Goal: Book appointment/travel/reservation

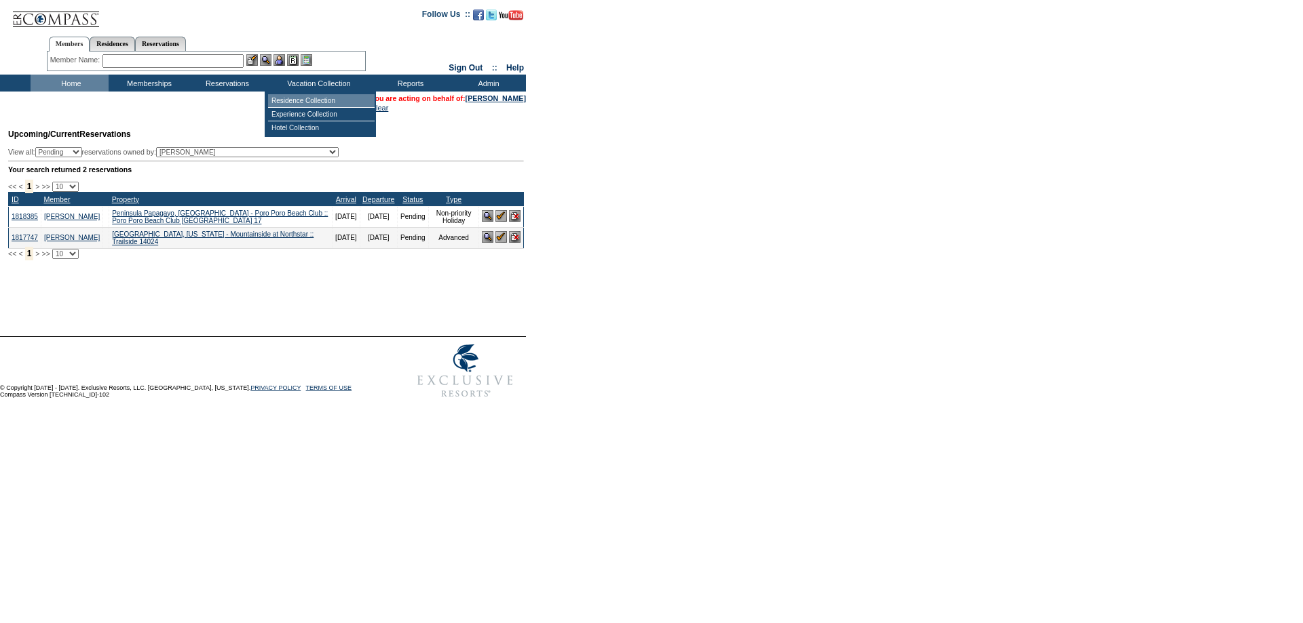
click at [337, 98] on td "Residence Collection" at bounding box center [321, 101] width 107 height 14
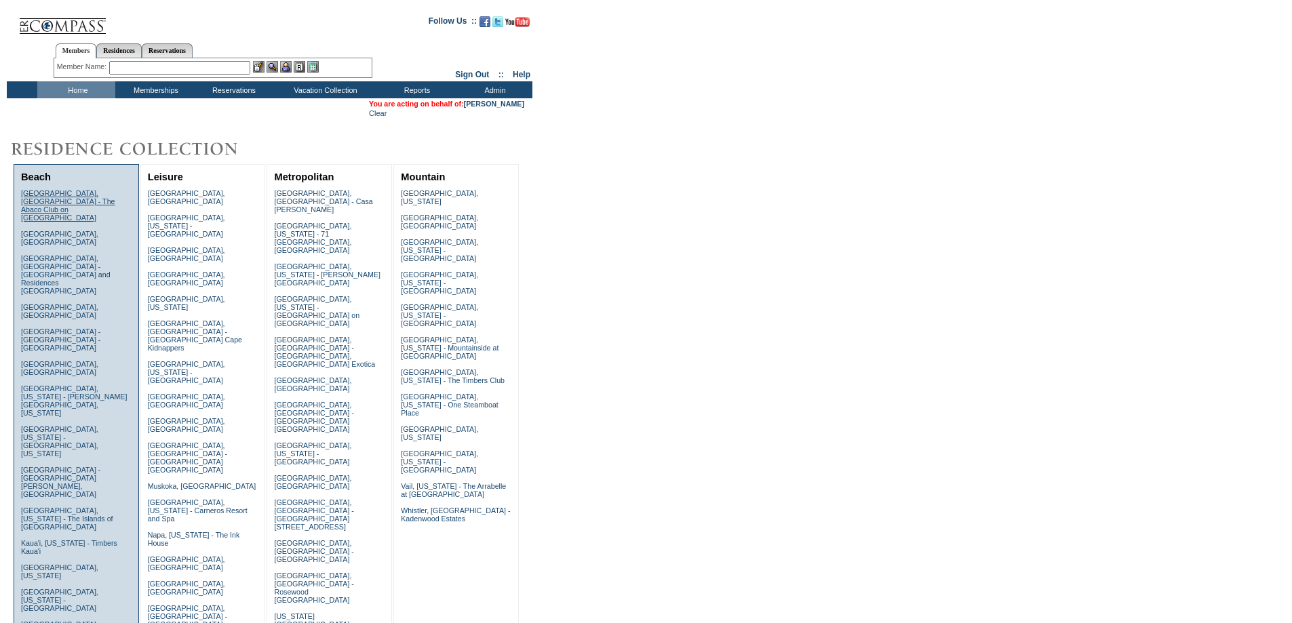
click at [64, 199] on link "[GEOGRAPHIC_DATA], [GEOGRAPHIC_DATA] - The Abaco Club on [GEOGRAPHIC_DATA]" at bounding box center [68, 205] width 94 height 33
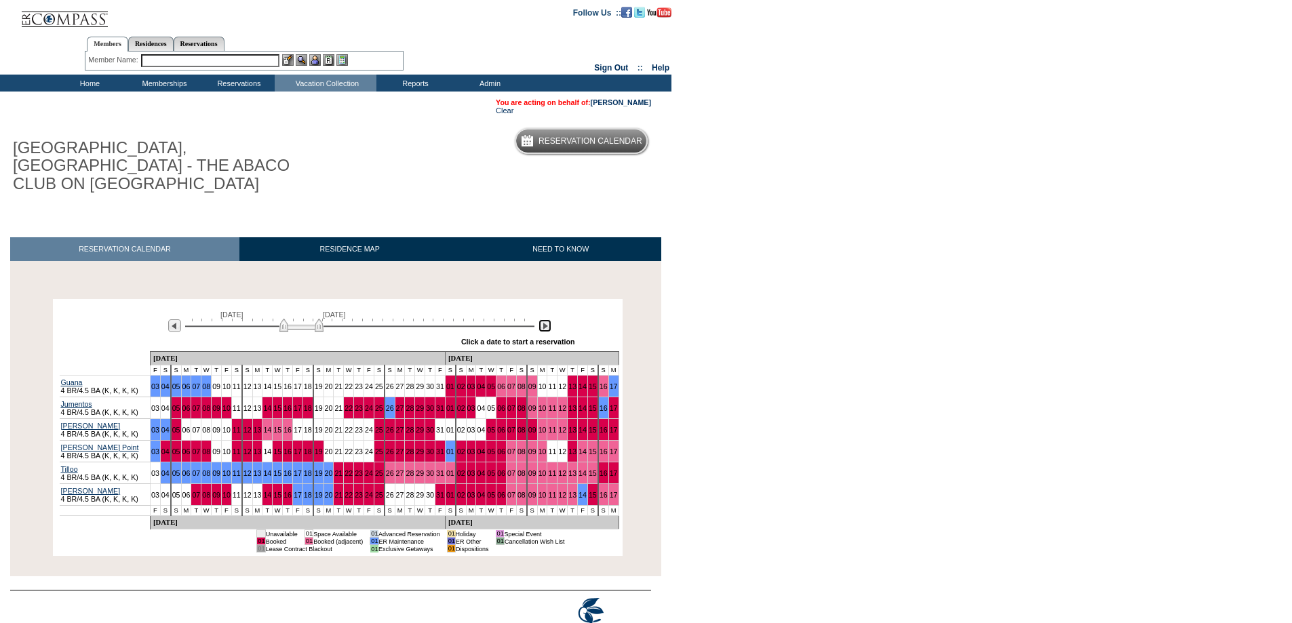
click at [546, 320] on img at bounding box center [545, 326] width 13 height 13
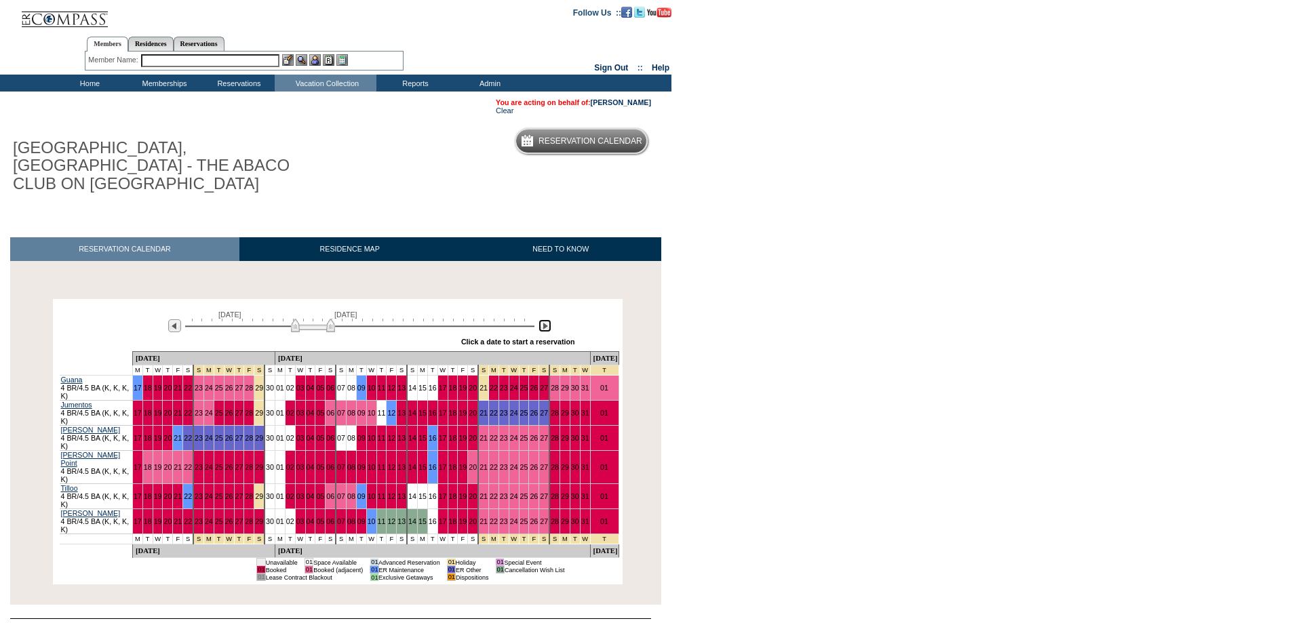
click at [546, 320] on img at bounding box center [545, 326] width 13 height 13
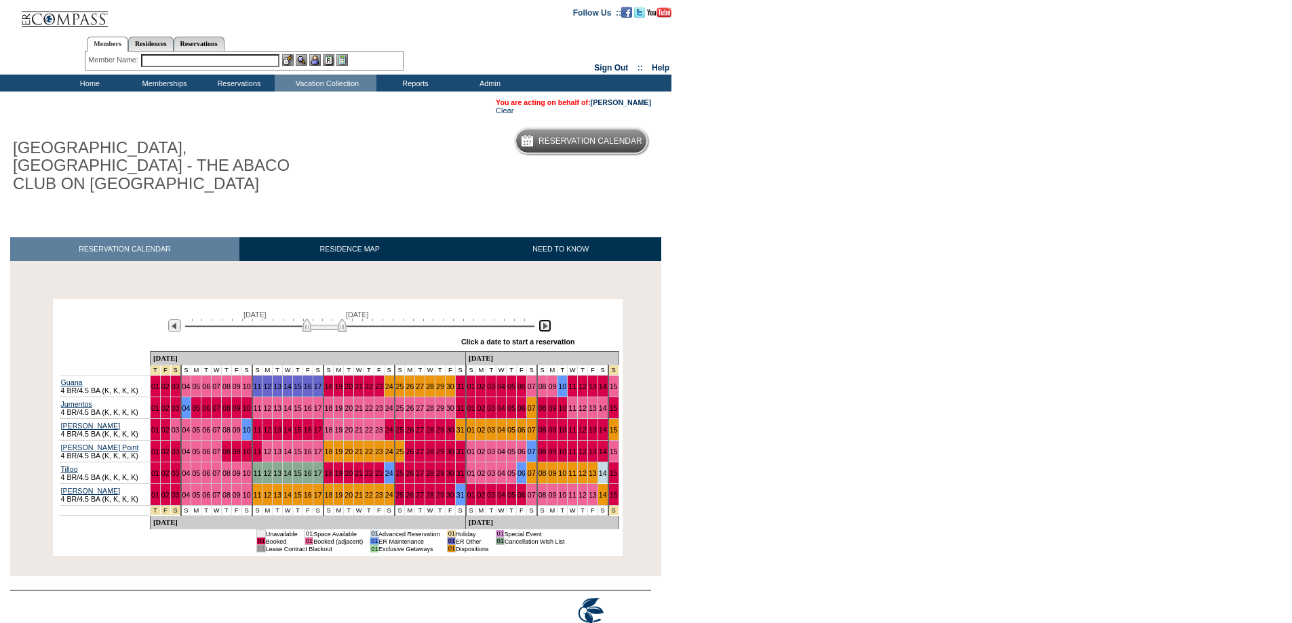
click at [546, 320] on img at bounding box center [545, 326] width 13 height 13
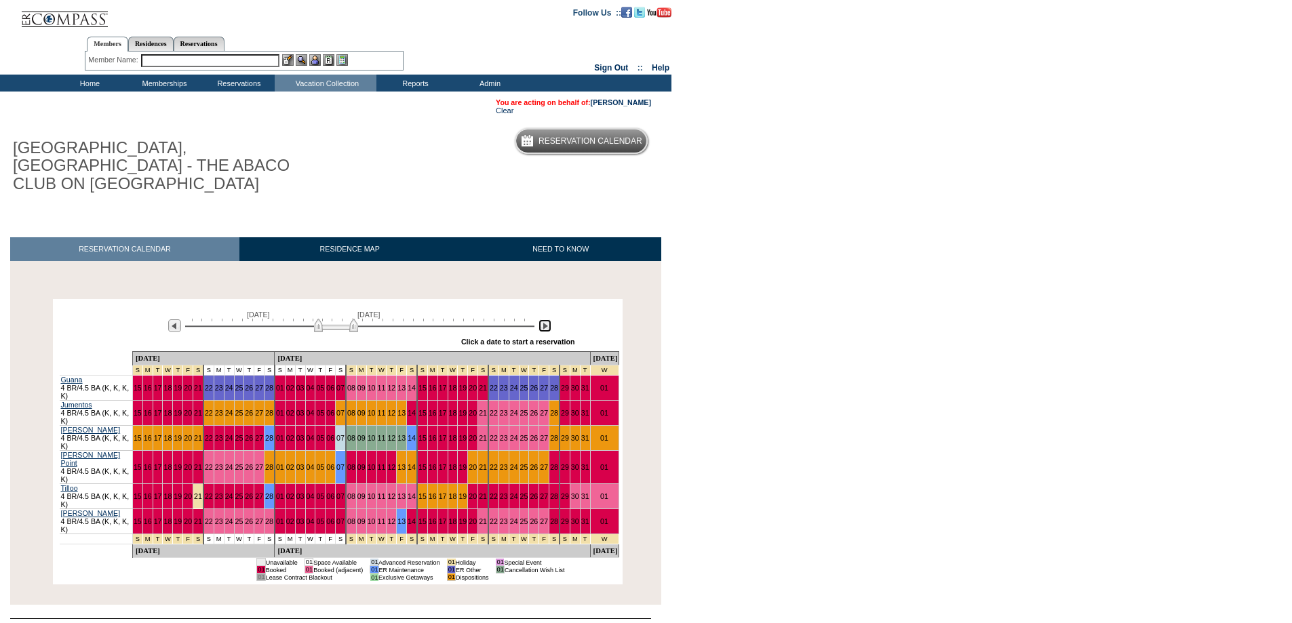
click at [546, 320] on img at bounding box center [545, 326] width 13 height 13
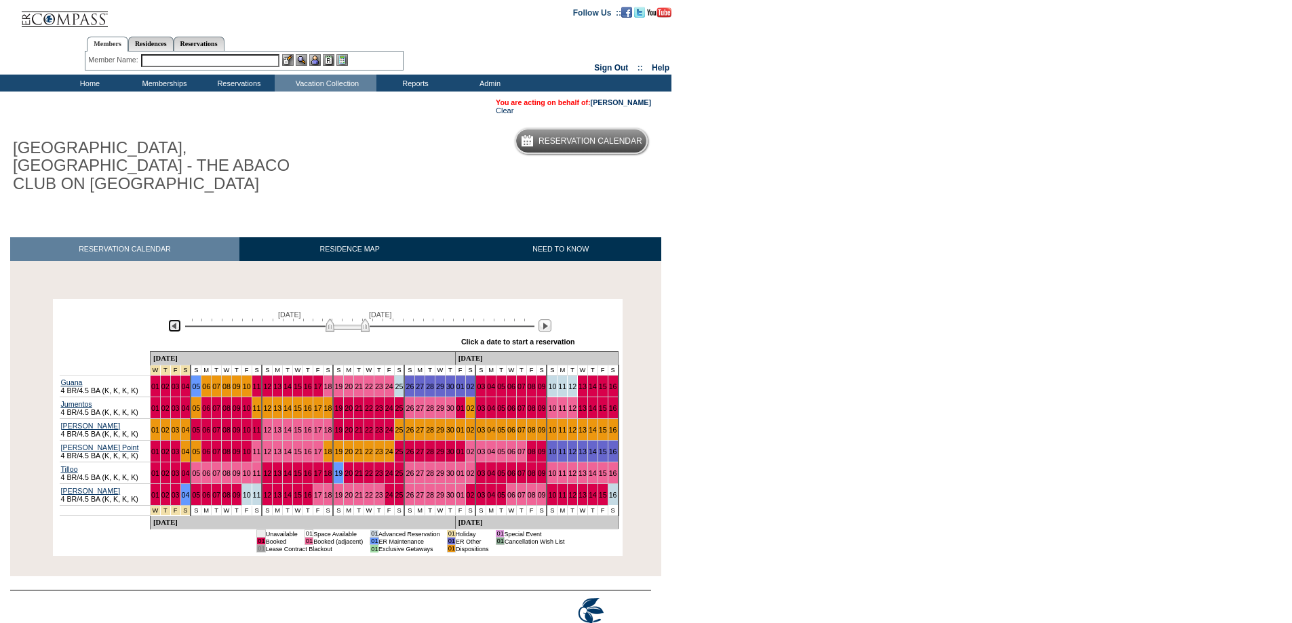
click at [172, 320] on img at bounding box center [174, 326] width 13 height 13
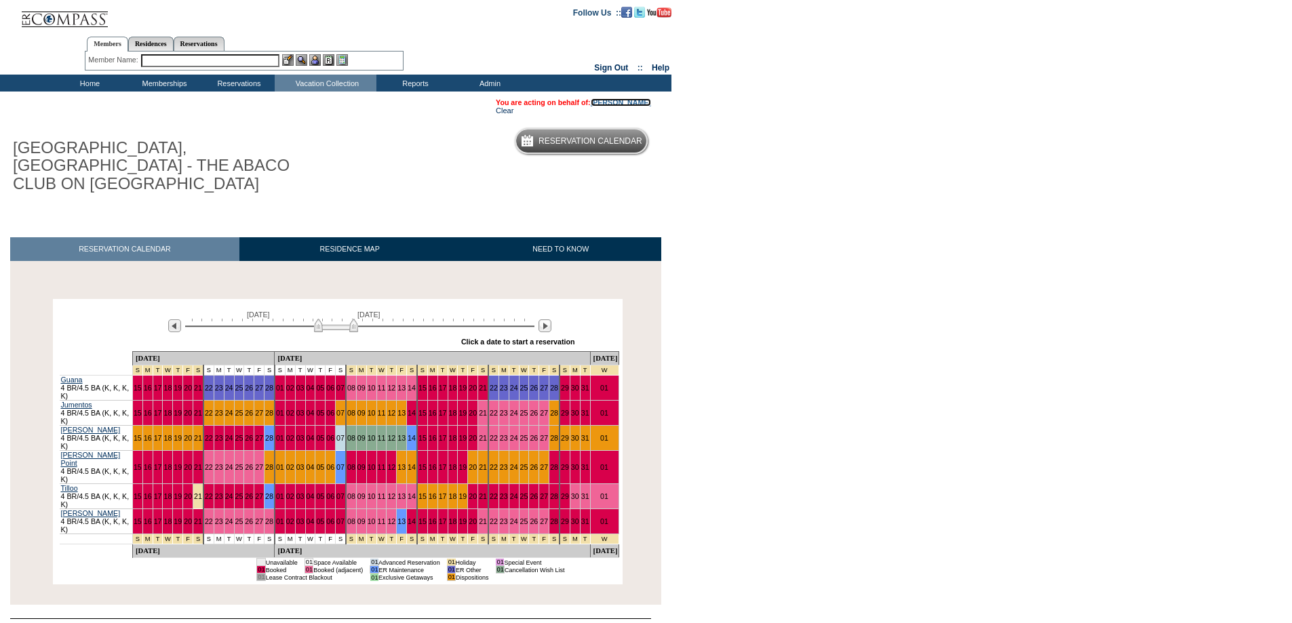
click at [628, 105] on link "[PERSON_NAME]" at bounding box center [621, 102] width 60 height 8
